Goal: Find contact information: Find contact information

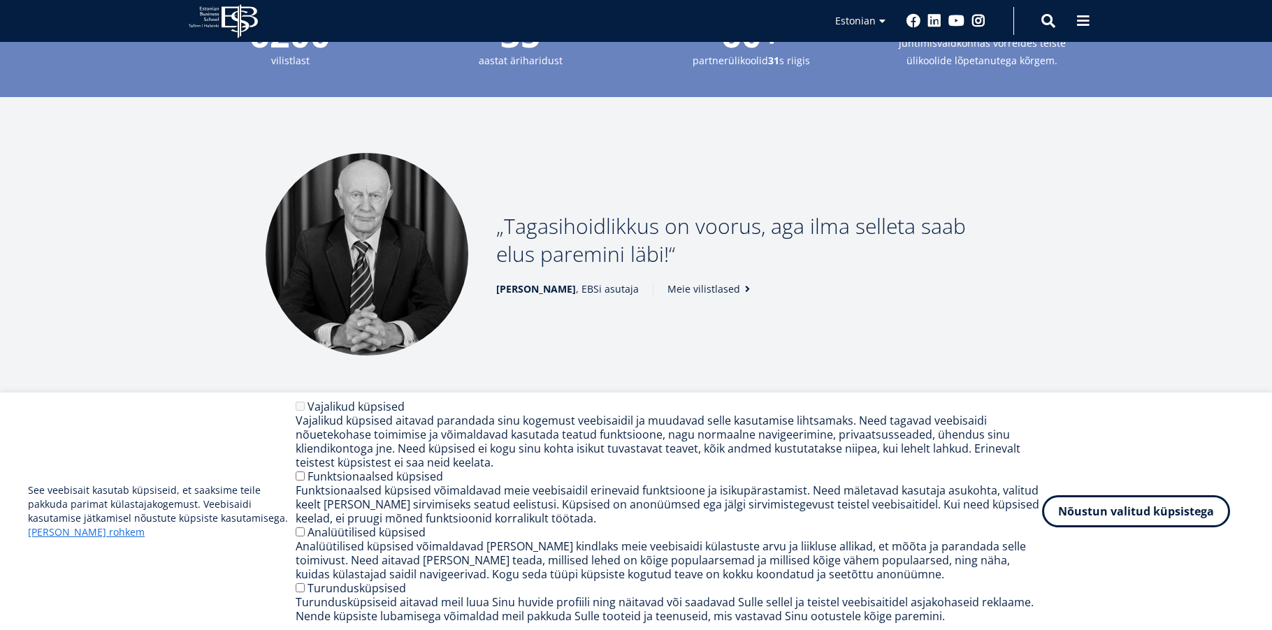
scroll to position [1934, 0]
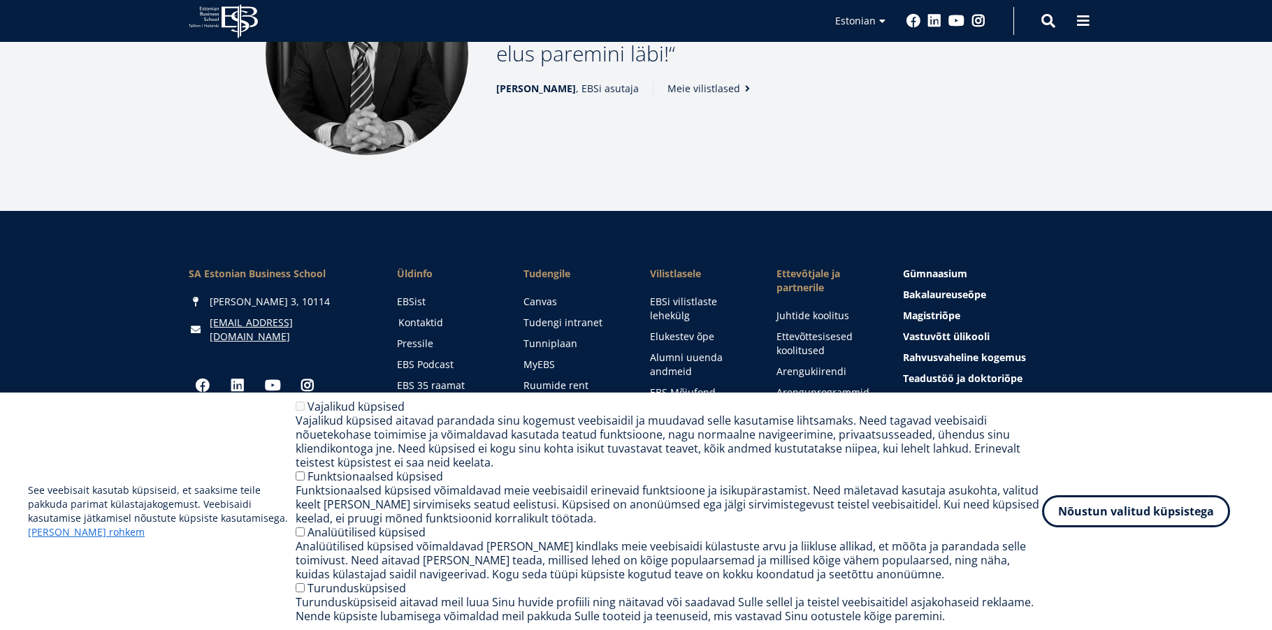
click at [434, 316] on link "Kontaktid" at bounding box center [447, 323] width 99 height 14
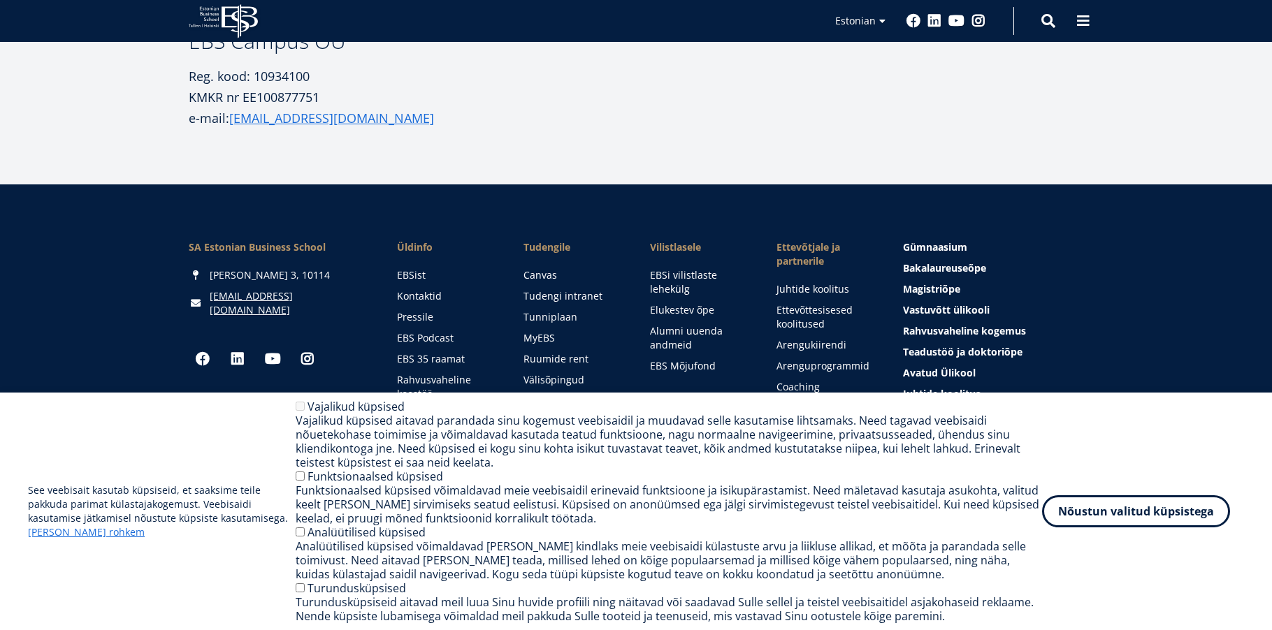
scroll to position [655, 0]
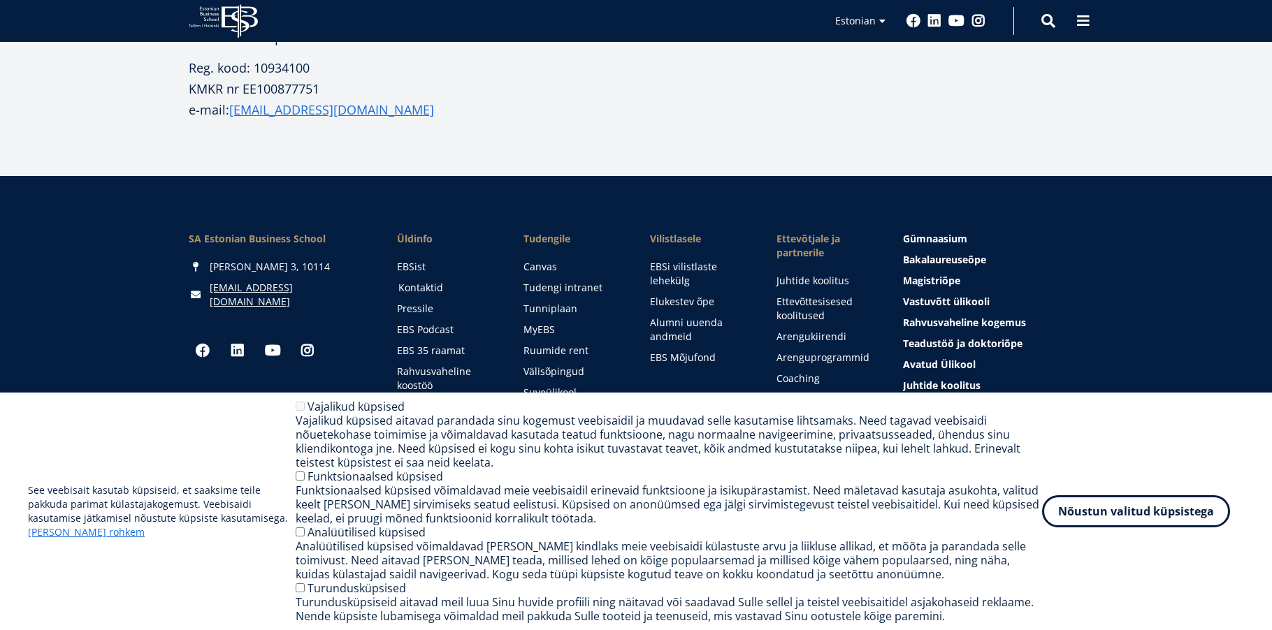
click at [428, 285] on link "Kontaktid" at bounding box center [447, 288] width 99 height 14
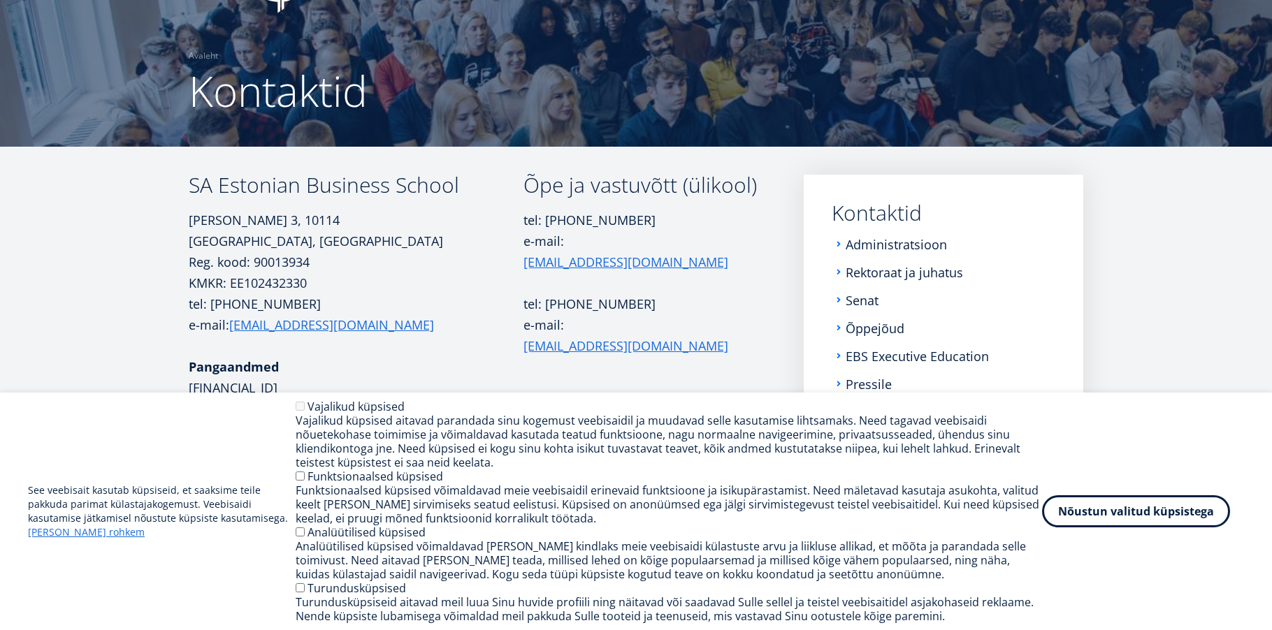
scroll to position [210, 0]
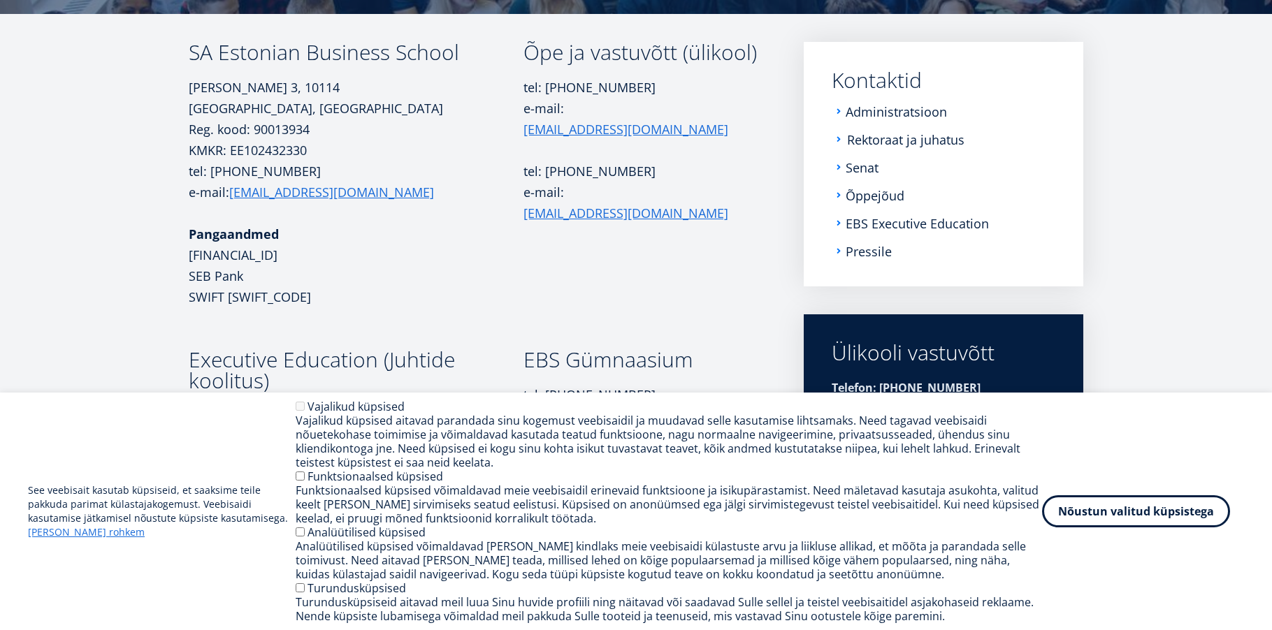
click at [915, 140] on link "Rektoraat ja juhatus" at bounding box center [905, 140] width 117 height 14
